Goal: Information Seeking & Learning: Learn about a topic

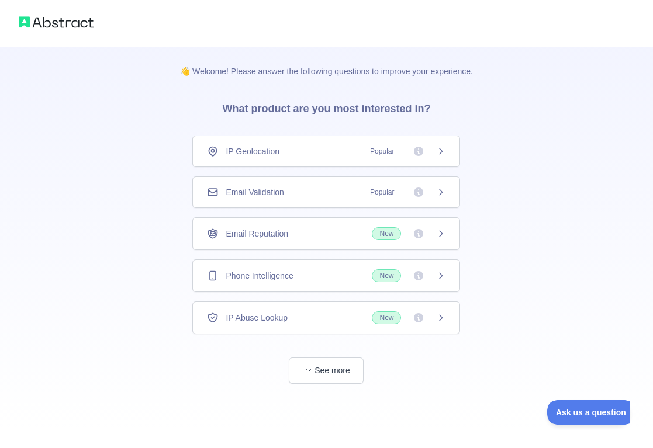
click at [440, 154] on icon at bounding box center [440, 151] width 9 height 9
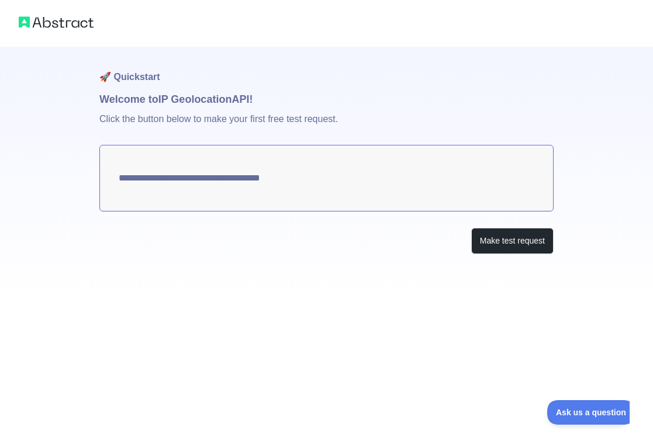
type textarea "**********"
click at [328, 182] on textarea "**********" at bounding box center [326, 178] width 454 height 67
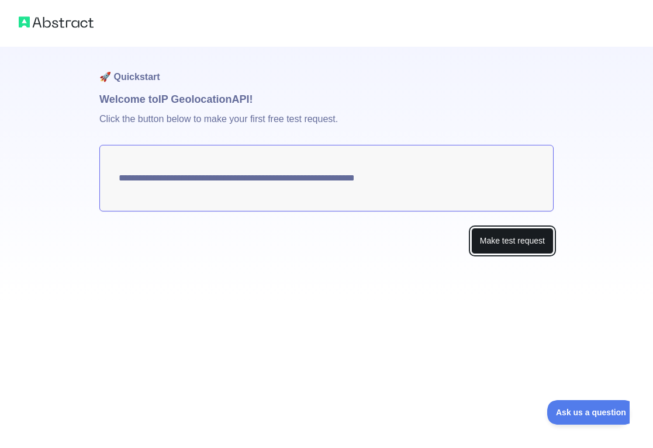
click at [513, 236] on button "Make test request" at bounding box center [512, 241] width 82 height 26
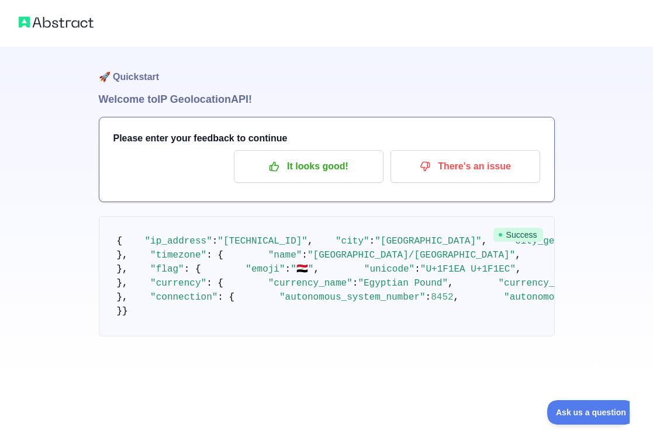
click at [64, 249] on div "🚀 Quickstart Welcome to IP Geolocation API! Please enter your feedback to conti…" at bounding box center [326, 191] width 653 height 383
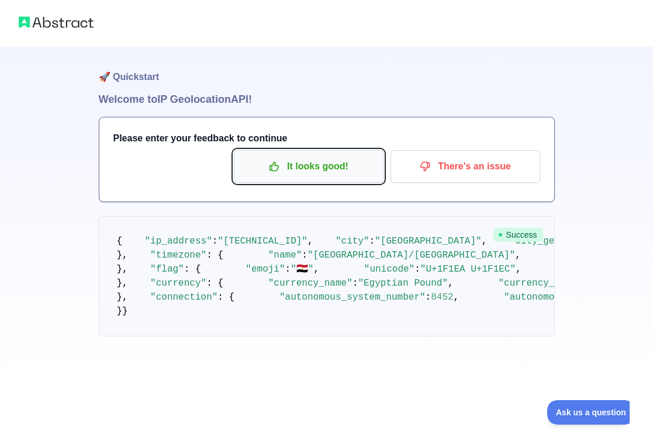
click at [308, 167] on p "It looks good!" at bounding box center [308, 167] width 132 height 20
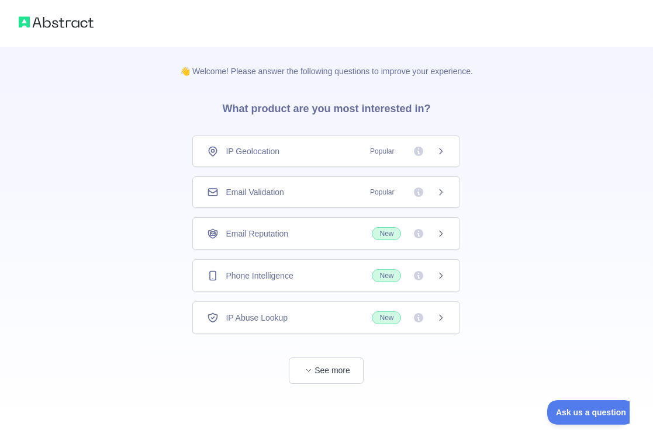
click at [251, 193] on span "Email Validation" at bounding box center [254, 192] width 58 height 12
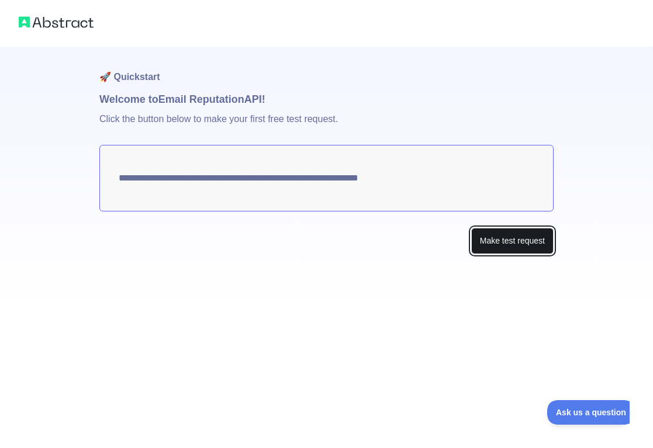
click at [495, 238] on button "Make test request" at bounding box center [512, 241] width 82 height 26
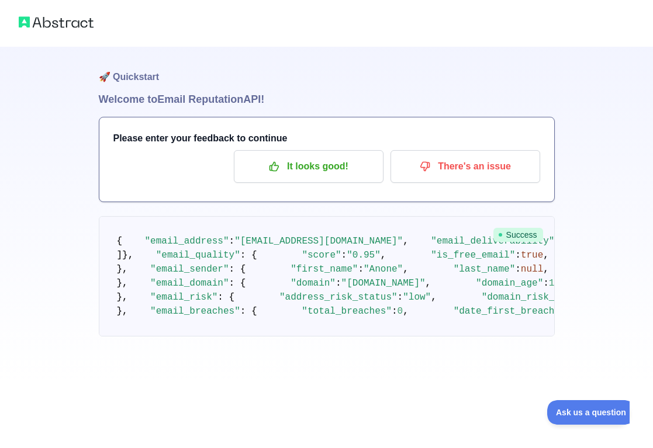
click at [580, 124] on div "🚀 Quickstart Welcome to Email Reputation API! Please enter your feedback to con…" at bounding box center [326, 191] width 653 height 383
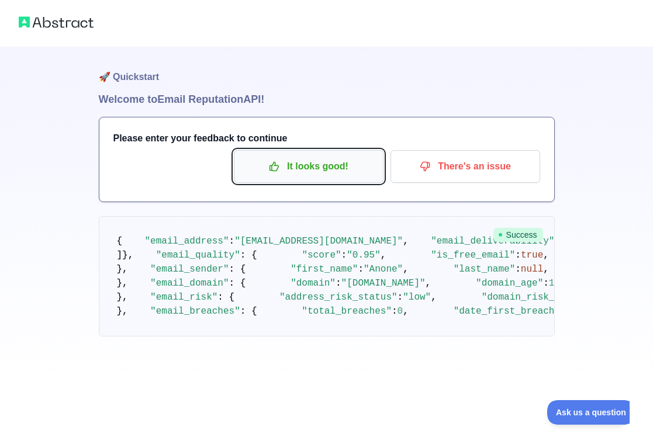
click at [289, 162] on p "It looks good!" at bounding box center [308, 167] width 132 height 20
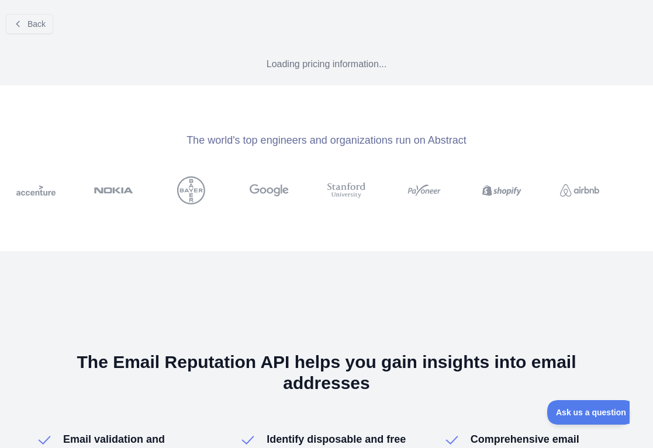
click at [289, 162] on div "The world's top engineers and organizations run on Abstract" at bounding box center [326, 168] width 690 height 166
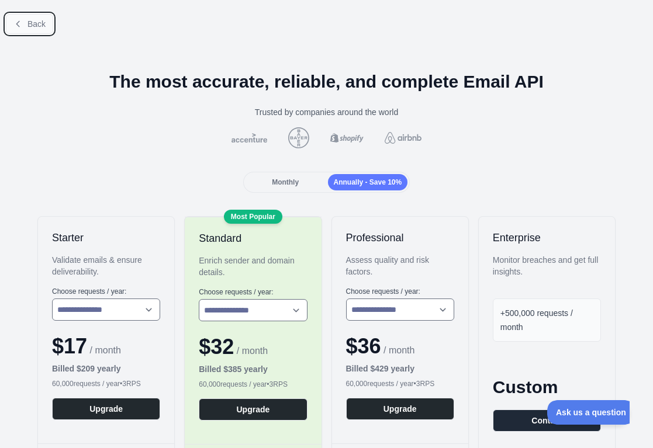
click at [29, 25] on span "Back" at bounding box center [36, 23] width 18 height 9
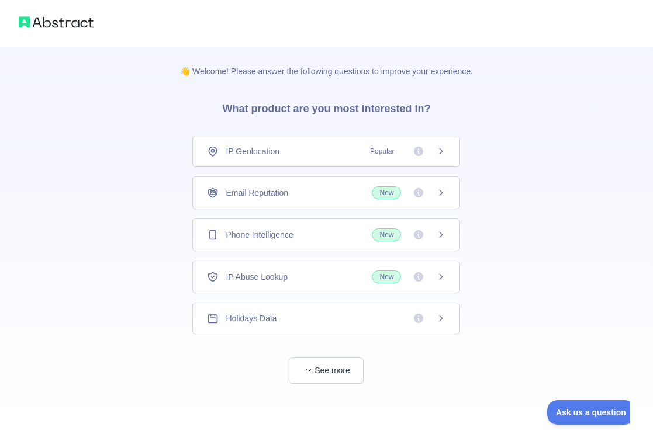
click at [254, 242] on div "Phone Intelligence New" at bounding box center [326, 234] width 268 height 33
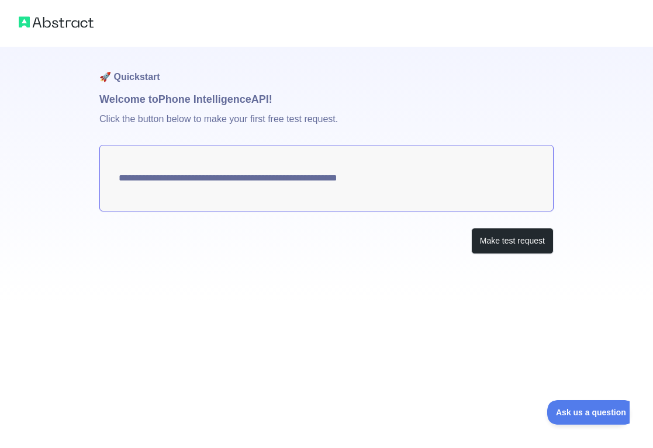
click at [252, 183] on textarea "**********" at bounding box center [326, 178] width 454 height 67
drag, startPoint x: 252, startPoint y: 183, endPoint x: 501, endPoint y: 229, distance: 253.0
click at [501, 229] on div "**********" at bounding box center [326, 174] width 454 height 254
click at [498, 244] on button "Make test request" at bounding box center [512, 241] width 82 height 26
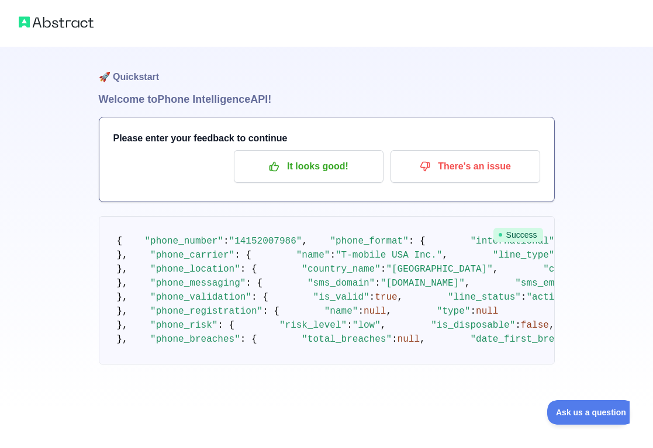
click at [594, 67] on div "🚀 Quickstart Welcome to Phone Intelligence API! Please enter your feedback to c…" at bounding box center [326, 205] width 653 height 411
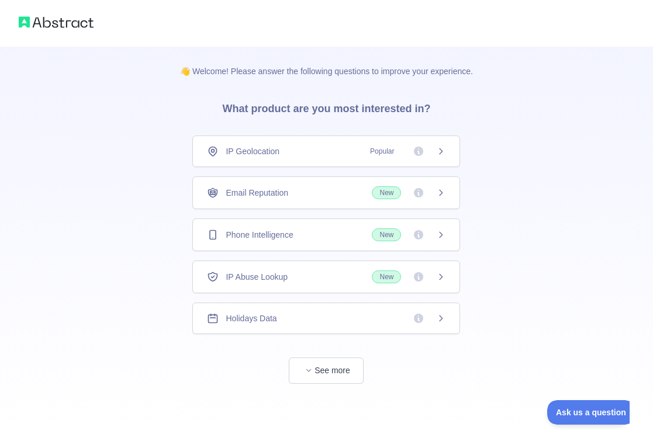
click at [271, 286] on div "IP Abuse Lookup New" at bounding box center [326, 277] width 268 height 33
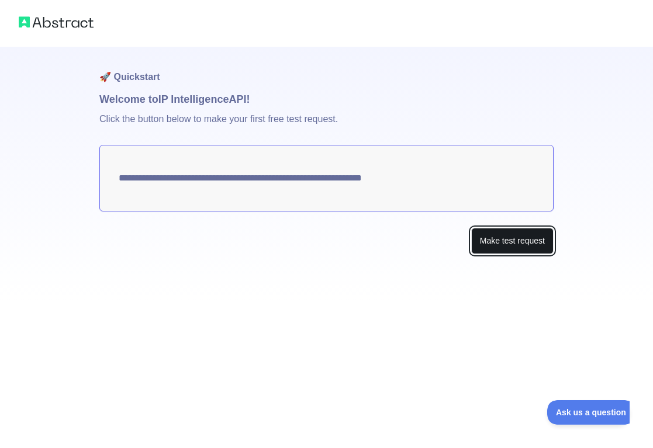
click at [512, 241] on button "Make test request" at bounding box center [512, 241] width 82 height 26
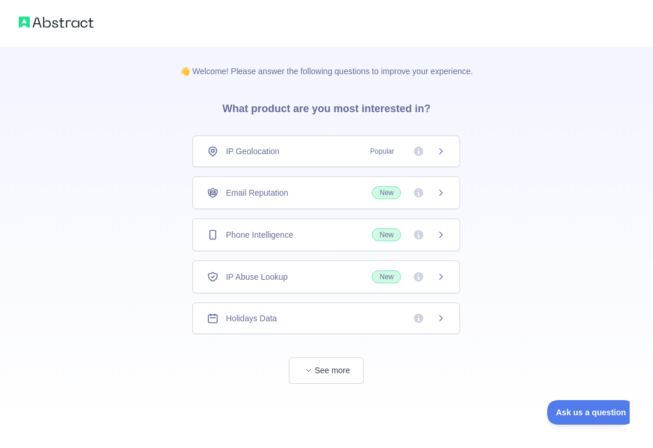
click at [288, 314] on div "Holidays Data" at bounding box center [326, 319] width 238 height 12
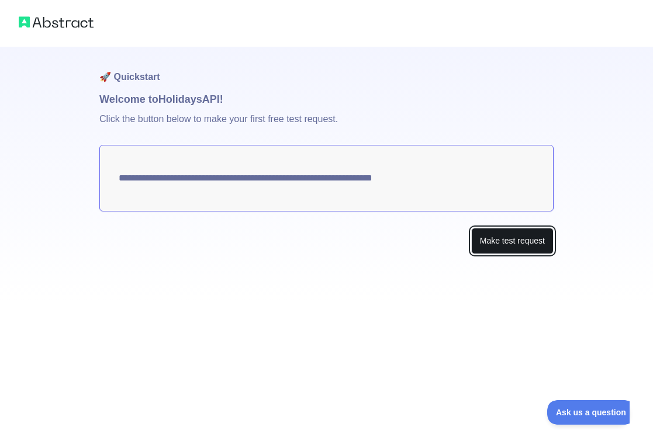
click at [516, 235] on button "Make test request" at bounding box center [512, 241] width 82 height 26
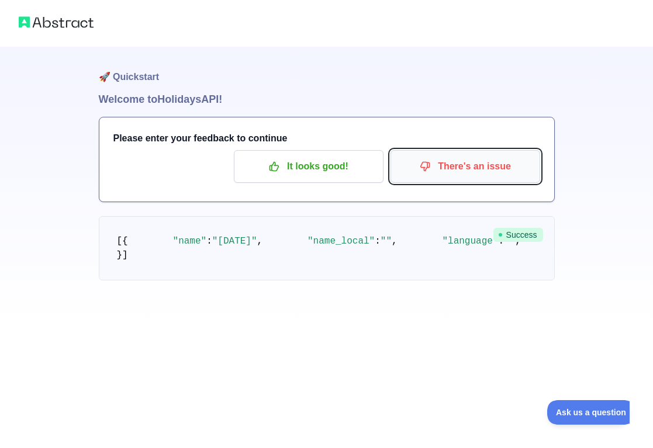
click at [464, 158] on p "There's an issue" at bounding box center [465, 167] width 132 height 20
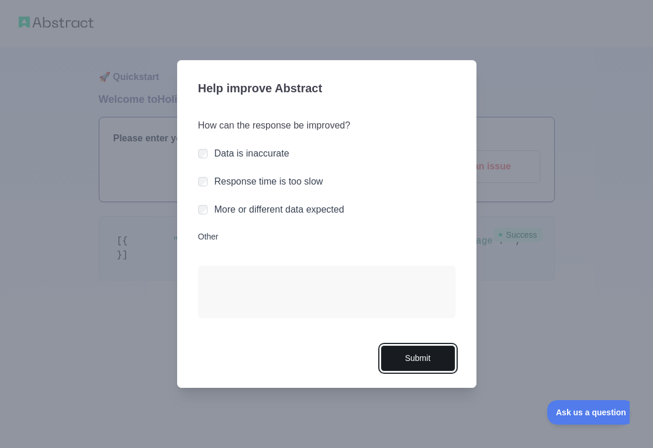
click at [406, 358] on button "Submit" at bounding box center [417, 358] width 75 height 26
